Goal: Find contact information: Find contact information

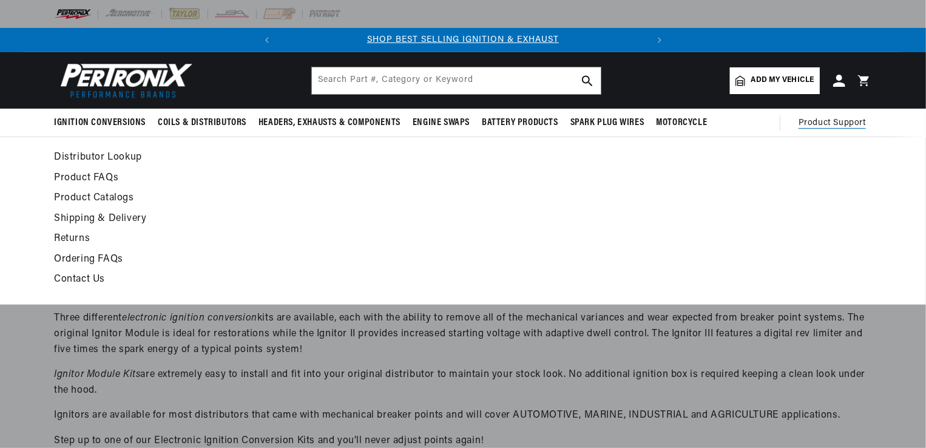
click at [829, 123] on span "Product Support" at bounding box center [832, 123] width 67 height 13
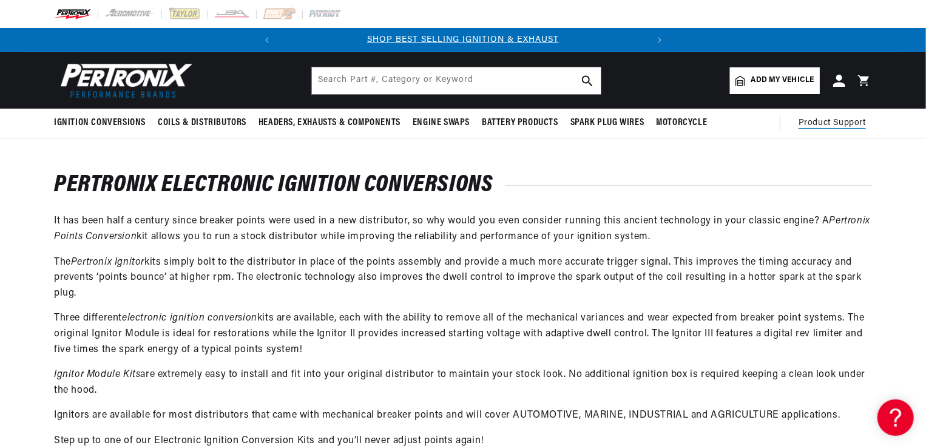
click at [829, 123] on span "Product Support" at bounding box center [832, 123] width 67 height 13
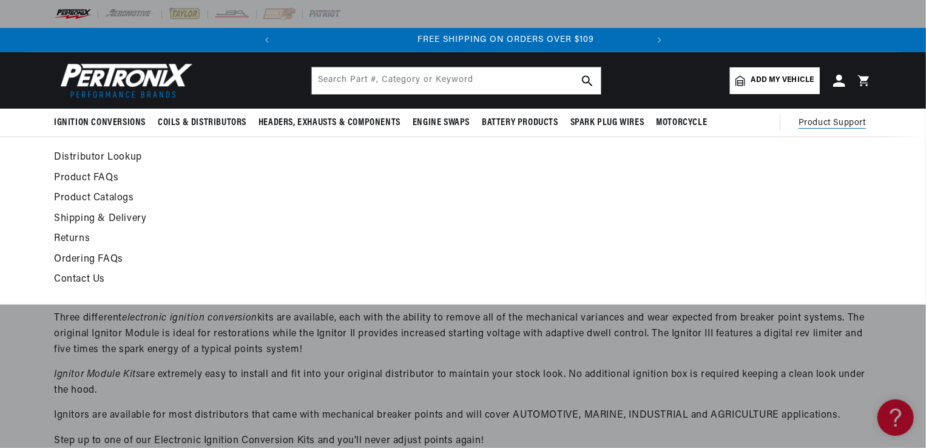
scroll to position [0, 368]
click at [73, 279] on link "Contact Us" at bounding box center [352, 279] width 597 height 17
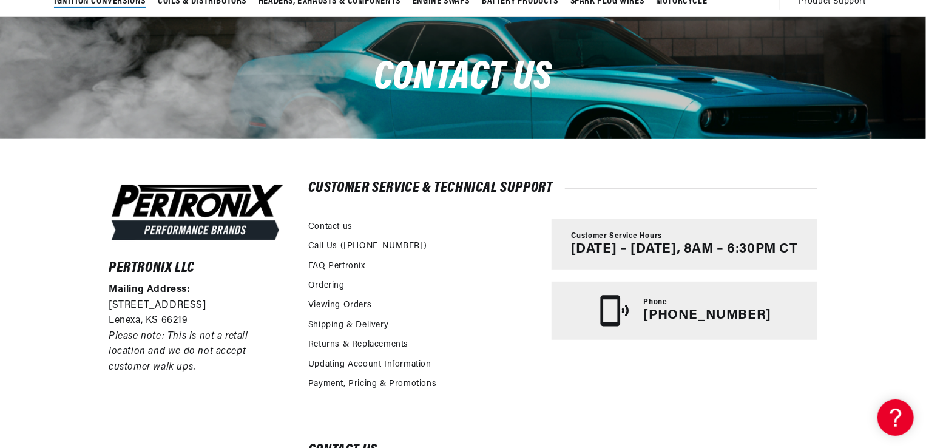
scroll to position [0, 368]
